Goal: Task Accomplishment & Management: Manage account settings

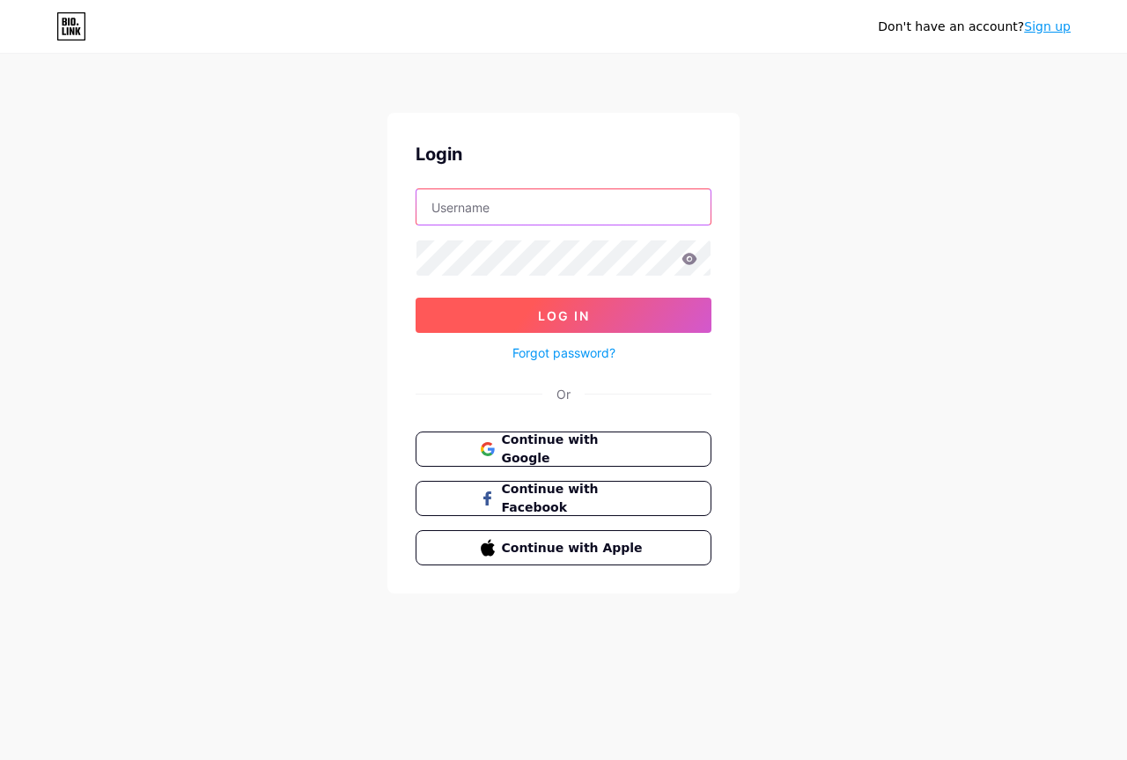
type input "[EMAIL_ADDRESS][DOMAIN_NAME]"
click at [557, 306] on button "Log In" at bounding box center [564, 315] width 296 height 35
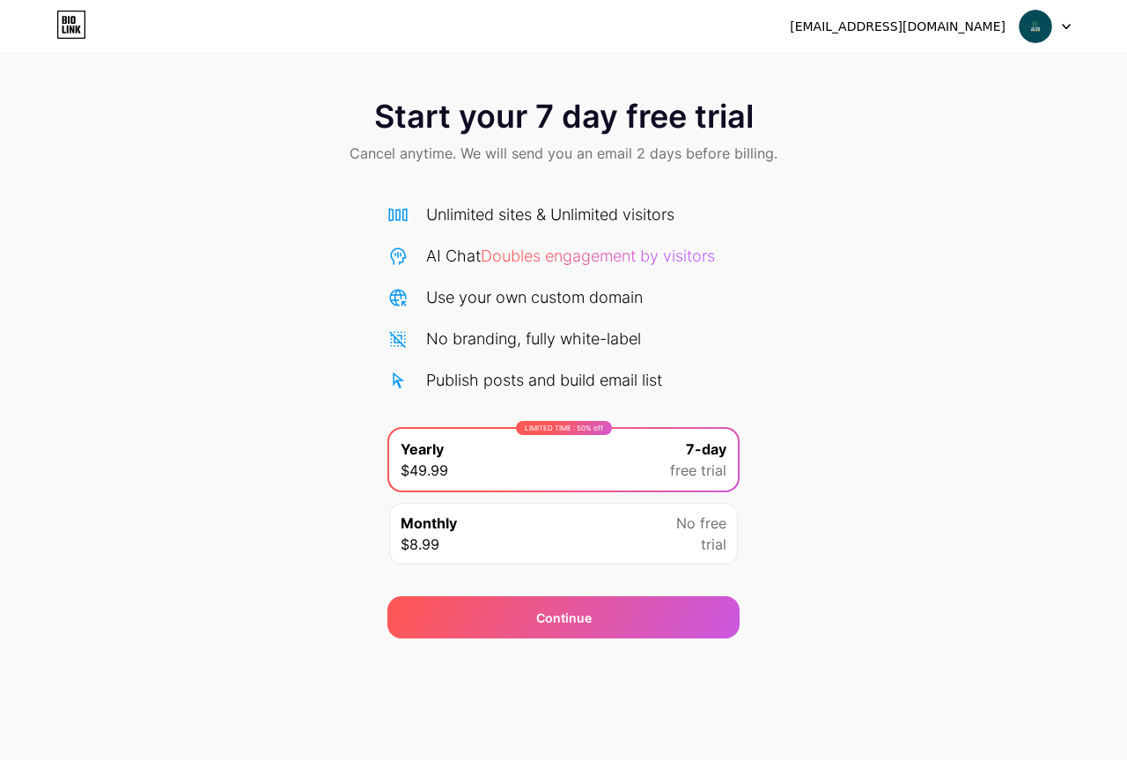
click at [1065, 25] on icon at bounding box center [1066, 27] width 9 height 6
click at [860, 26] on div "[EMAIL_ADDRESS][DOMAIN_NAME]" at bounding box center [898, 27] width 216 height 18
click at [745, 53] on div "[EMAIL_ADDRESS][DOMAIN_NAME] Logout" at bounding box center [563, 27] width 1127 height 54
